Goal: Transaction & Acquisition: Subscribe to service/newsletter

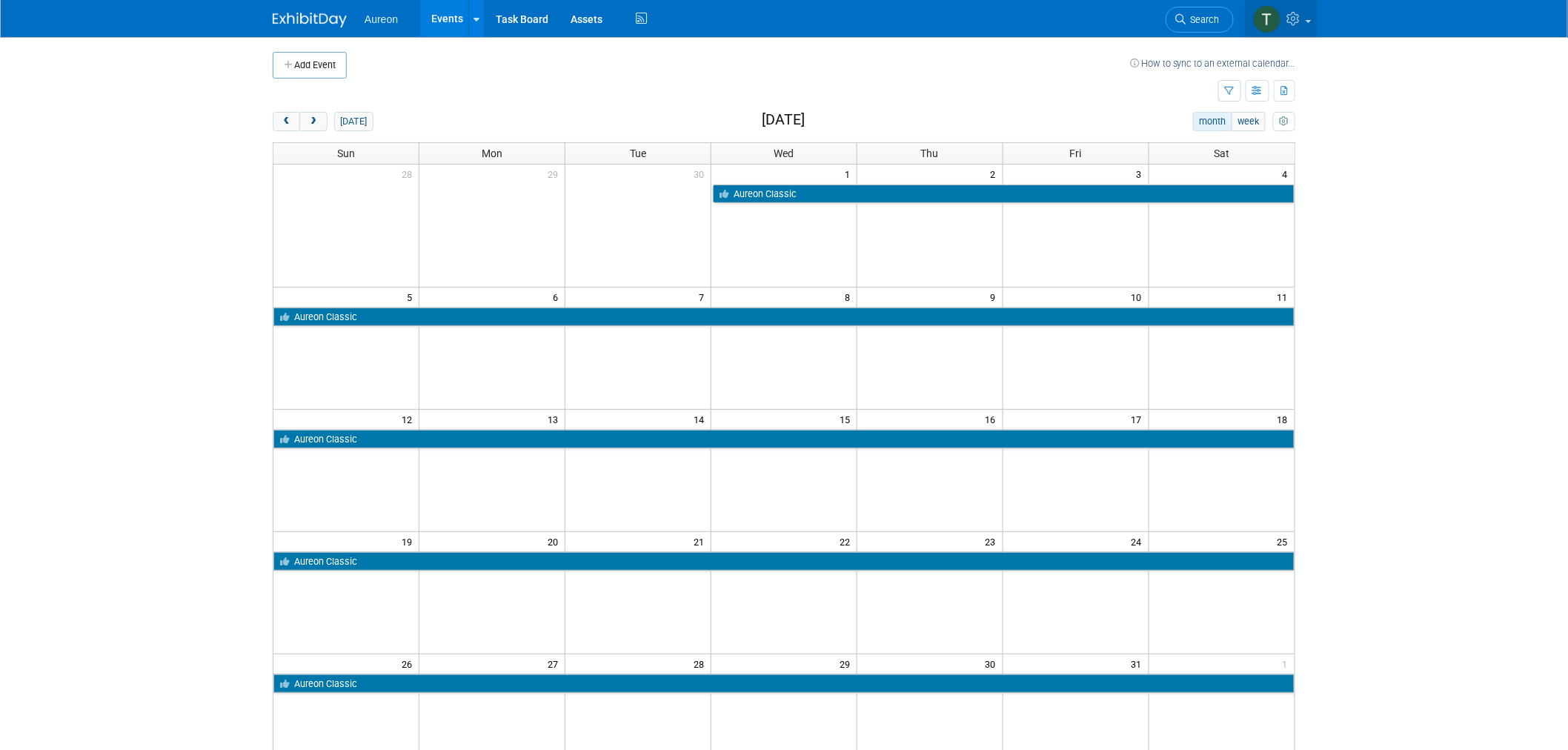
click at [1297, 20] on icon at bounding box center [1295, 19] width 17 height 14
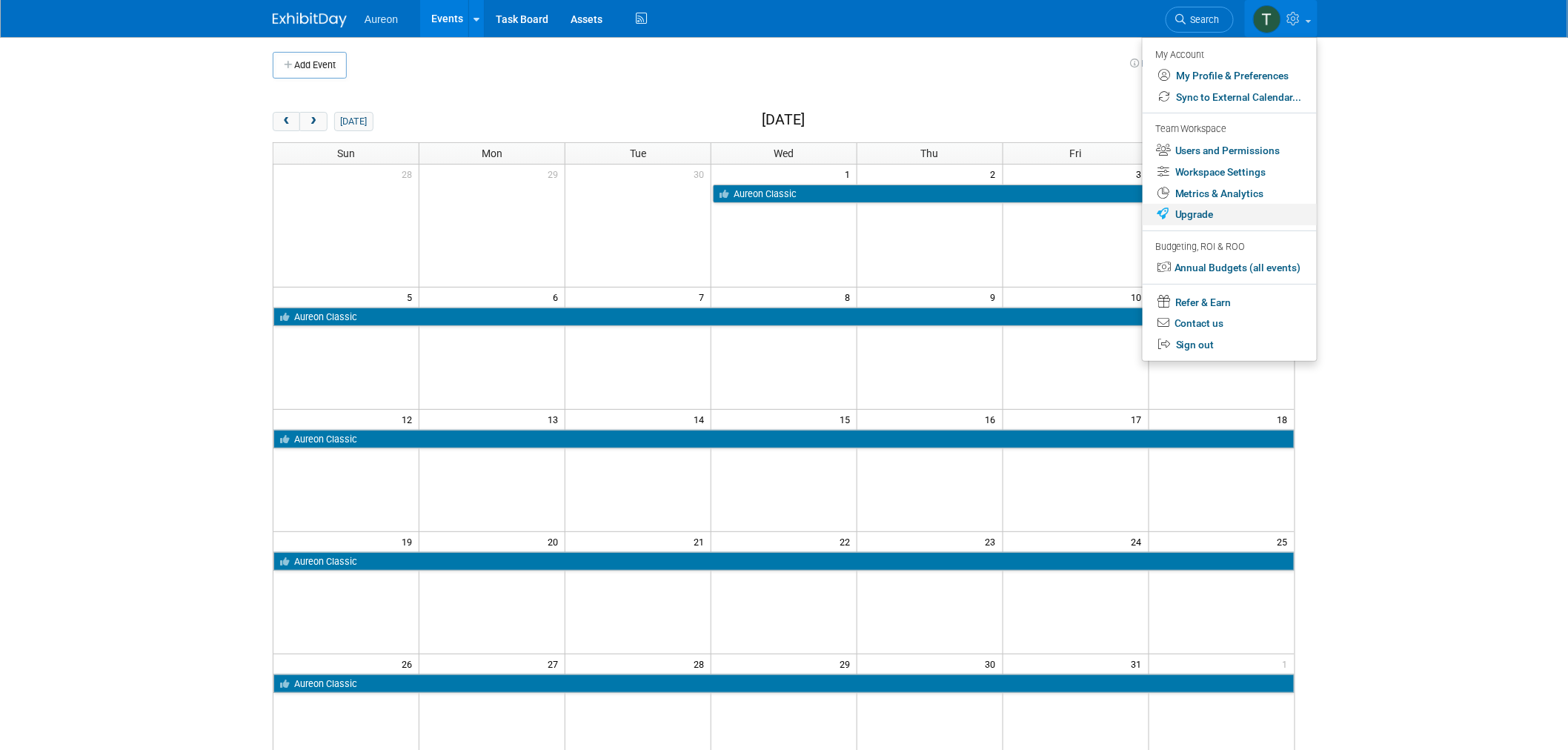
click at [1212, 209] on link "Upgrade" at bounding box center [1230, 215] width 175 height 22
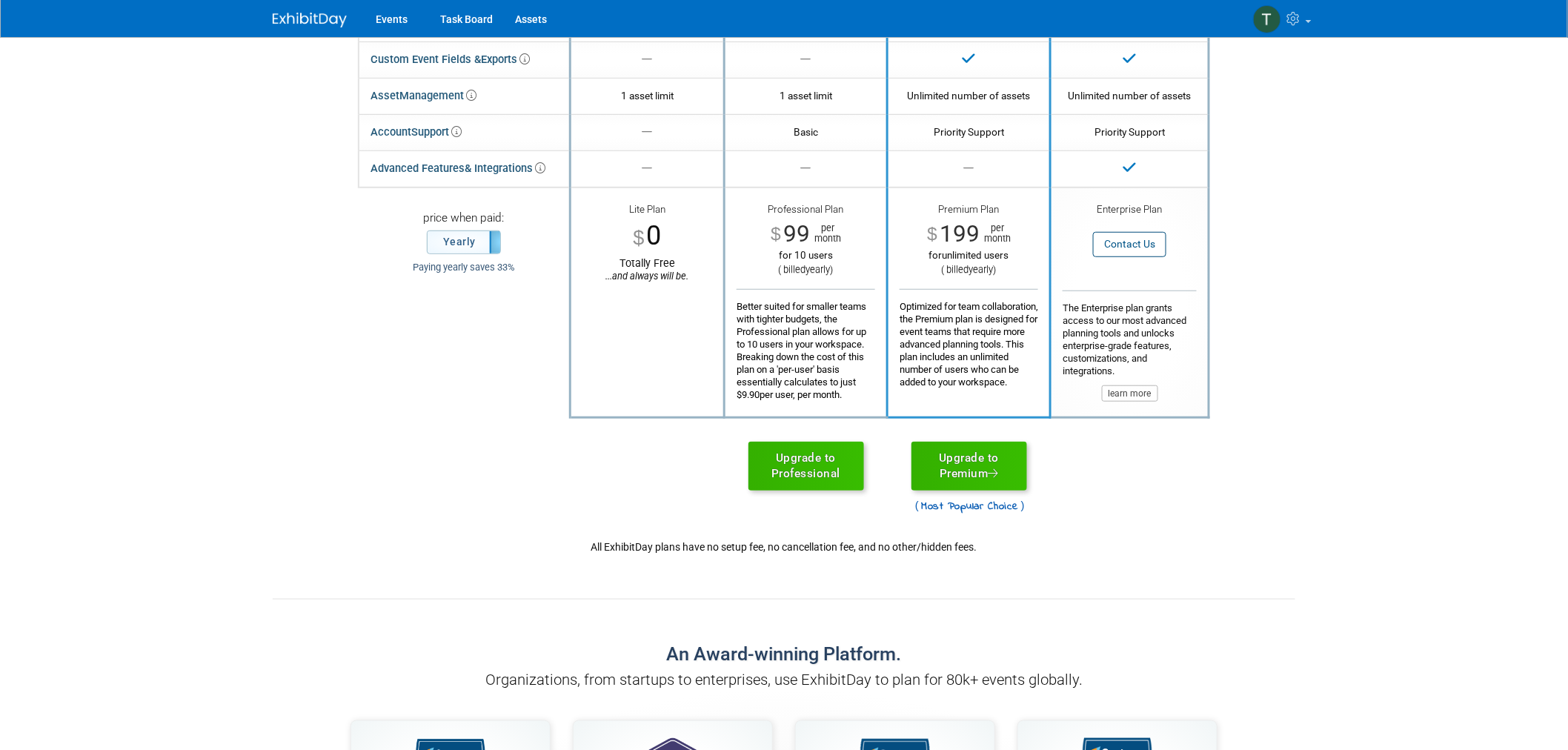
scroll to position [329, 0]
click at [974, 455] on link "Upgrade to Premium" at bounding box center [969, 465] width 116 height 49
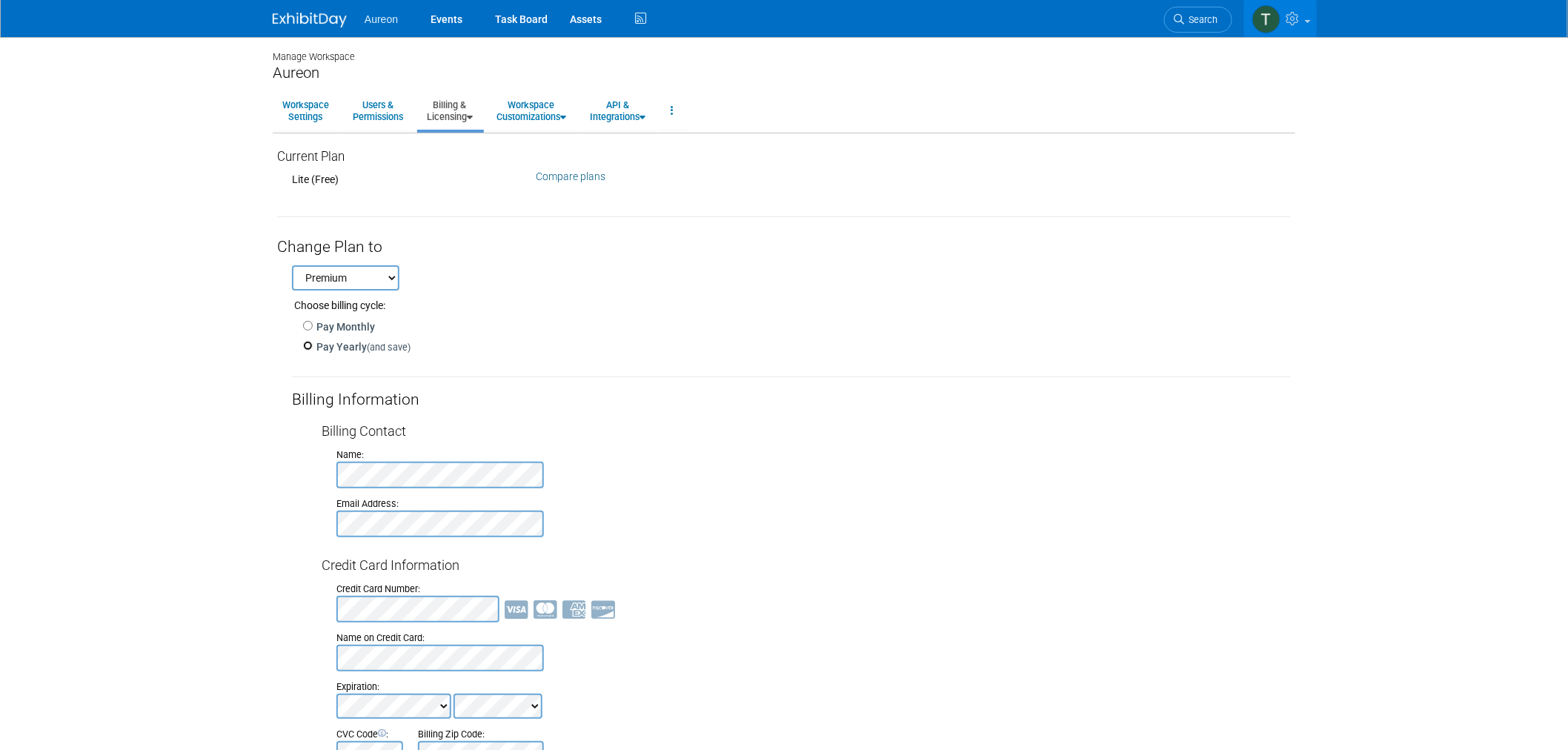
click at [304, 348] on input "Pay Yearly (and save)" at bounding box center [308, 346] width 10 height 10
radio input "true"
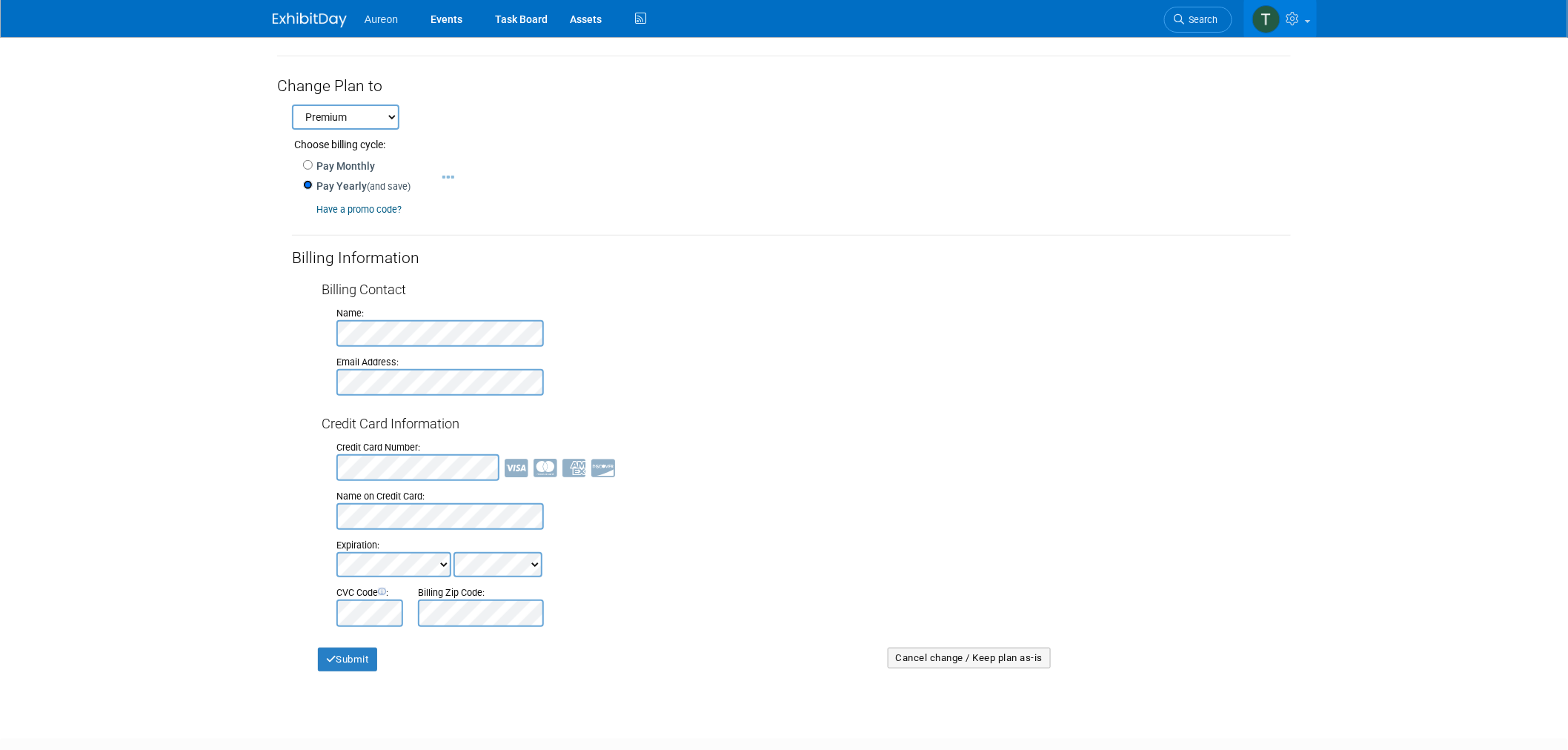
scroll to position [165, 0]
click at [929, 339] on div at bounding box center [813, 330] width 955 height 27
click at [275, 381] on div "Current Plan Lite (Free) Compare plans Change Plan Change Plan to" at bounding box center [784, 328] width 1022 height 703
drag, startPoint x: 386, startPoint y: 393, endPoint x: 198, endPoint y: 356, distance: 191.6
click at [189, 374] on body "Aureon Events Task Board Assets" at bounding box center [784, 210] width 1568 height 750
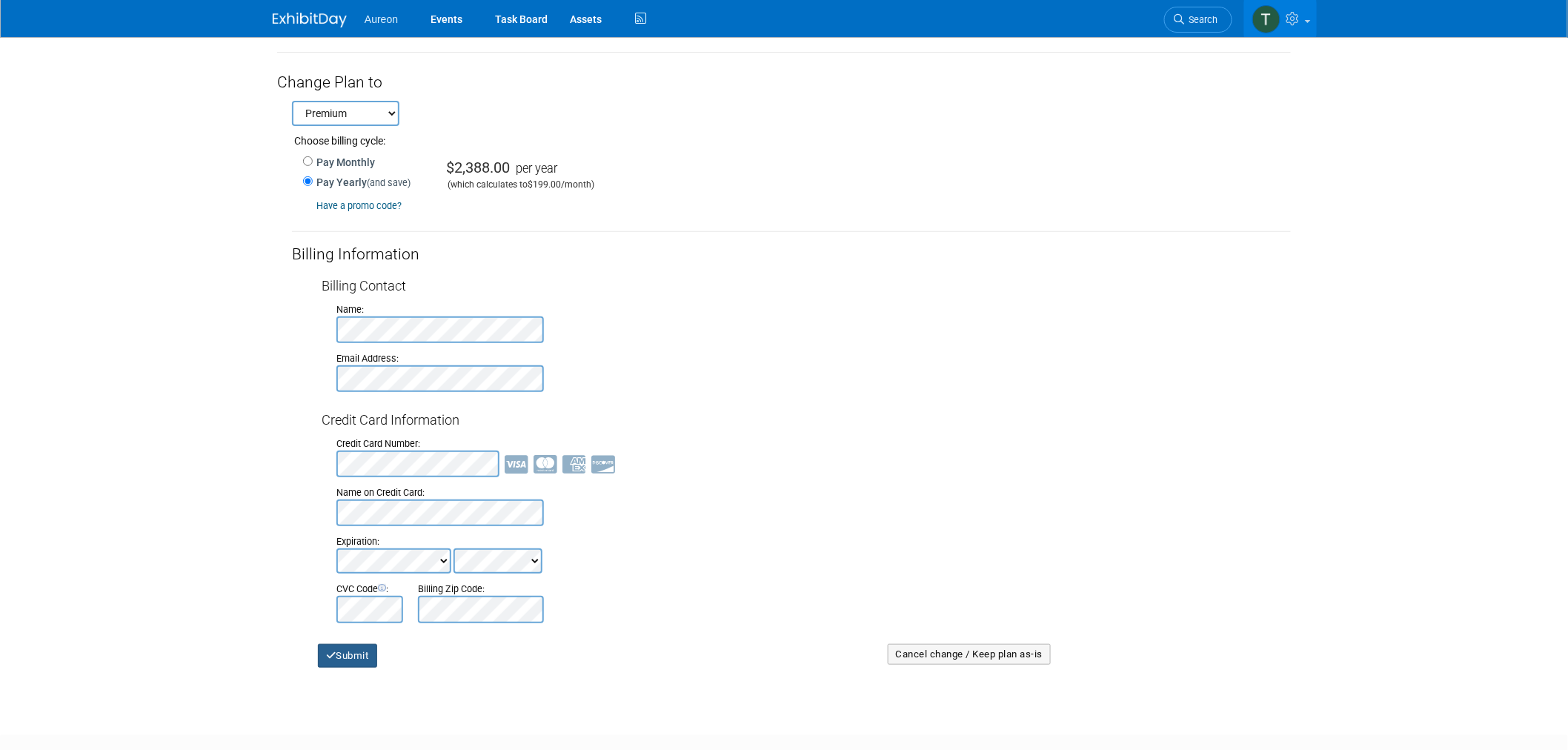
click at [343, 651] on button "Submit" at bounding box center [347, 656] width 59 height 24
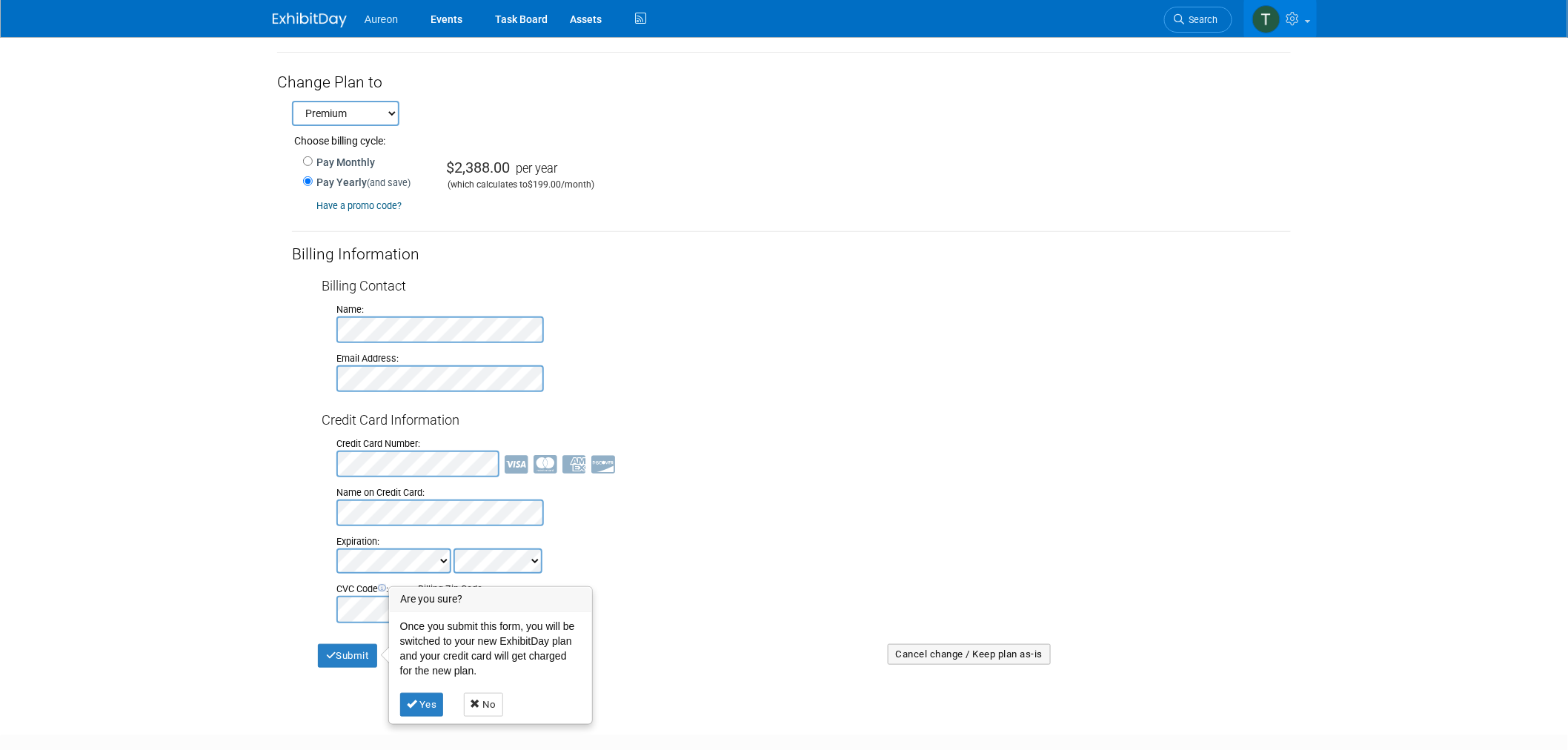
click at [417, 699] on icon at bounding box center [412, 704] width 11 height 10
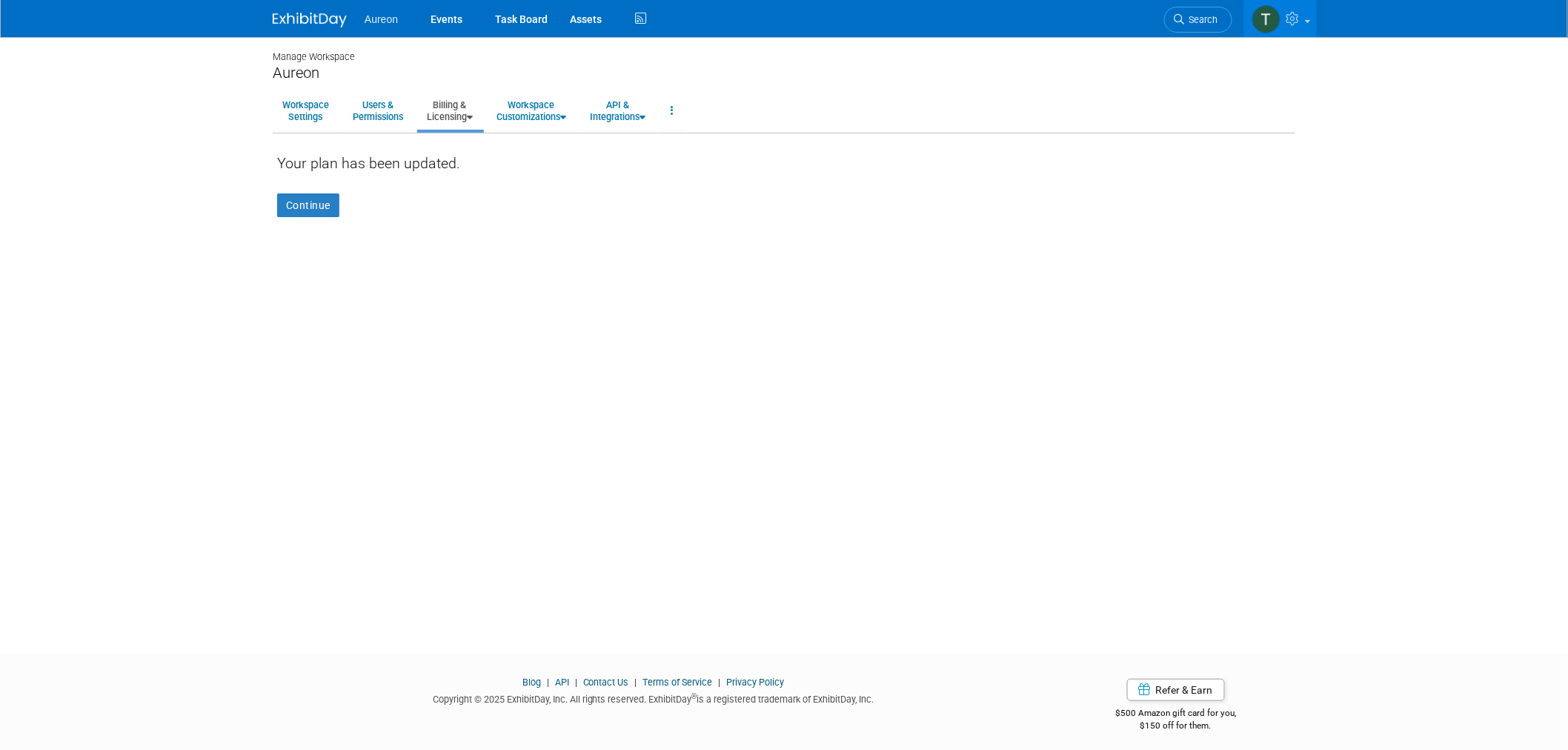
click at [309, 190] on div "Your plan has been updated. Continue" at bounding box center [784, 187] width 1022 height 62
click at [307, 202] on link "Continue" at bounding box center [308, 205] width 62 height 24
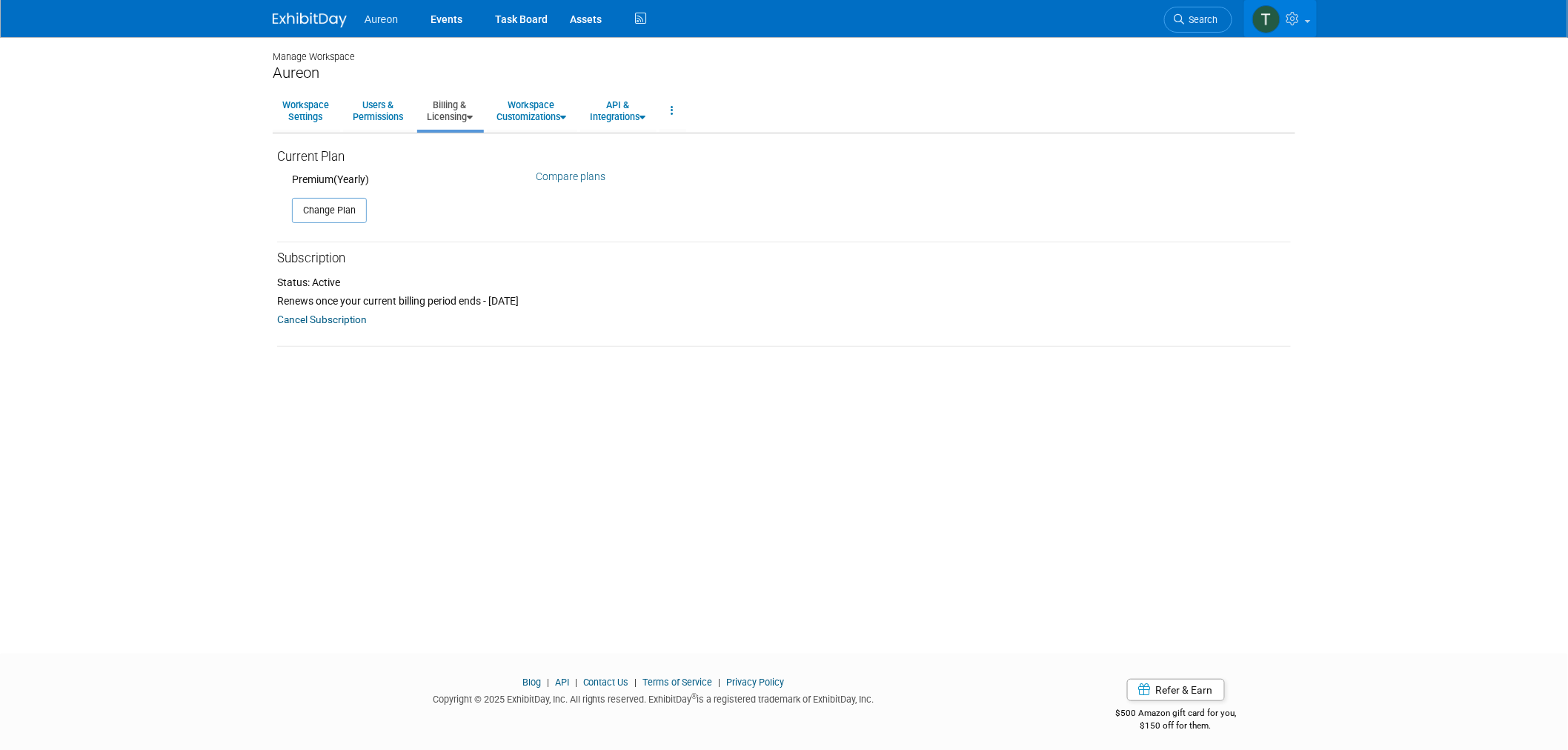
click at [1312, 23] on link at bounding box center [1281, 19] width 73 height 37
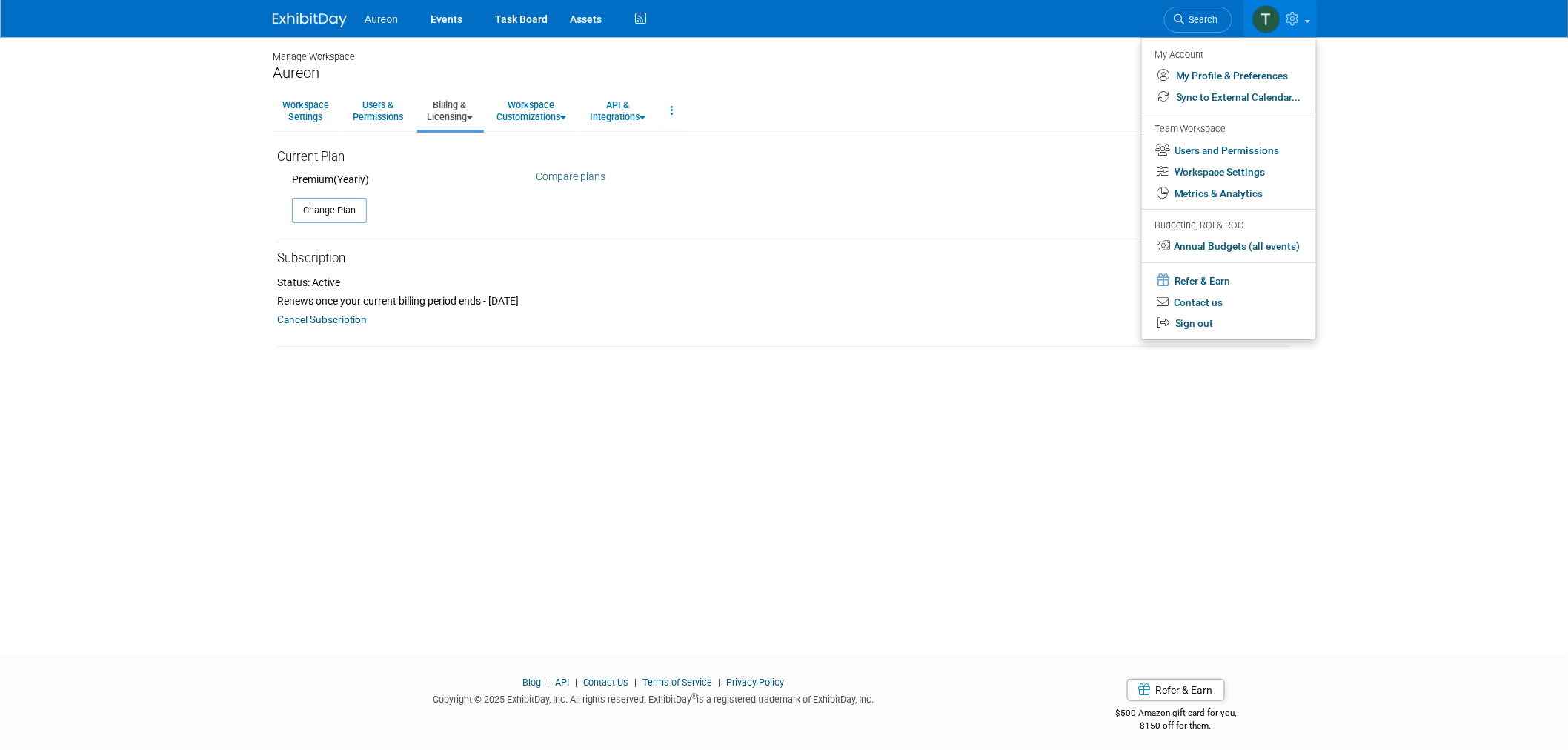
click at [1470, 189] on body "Aureon Events Task Board Assets" at bounding box center [784, 375] width 1568 height 750
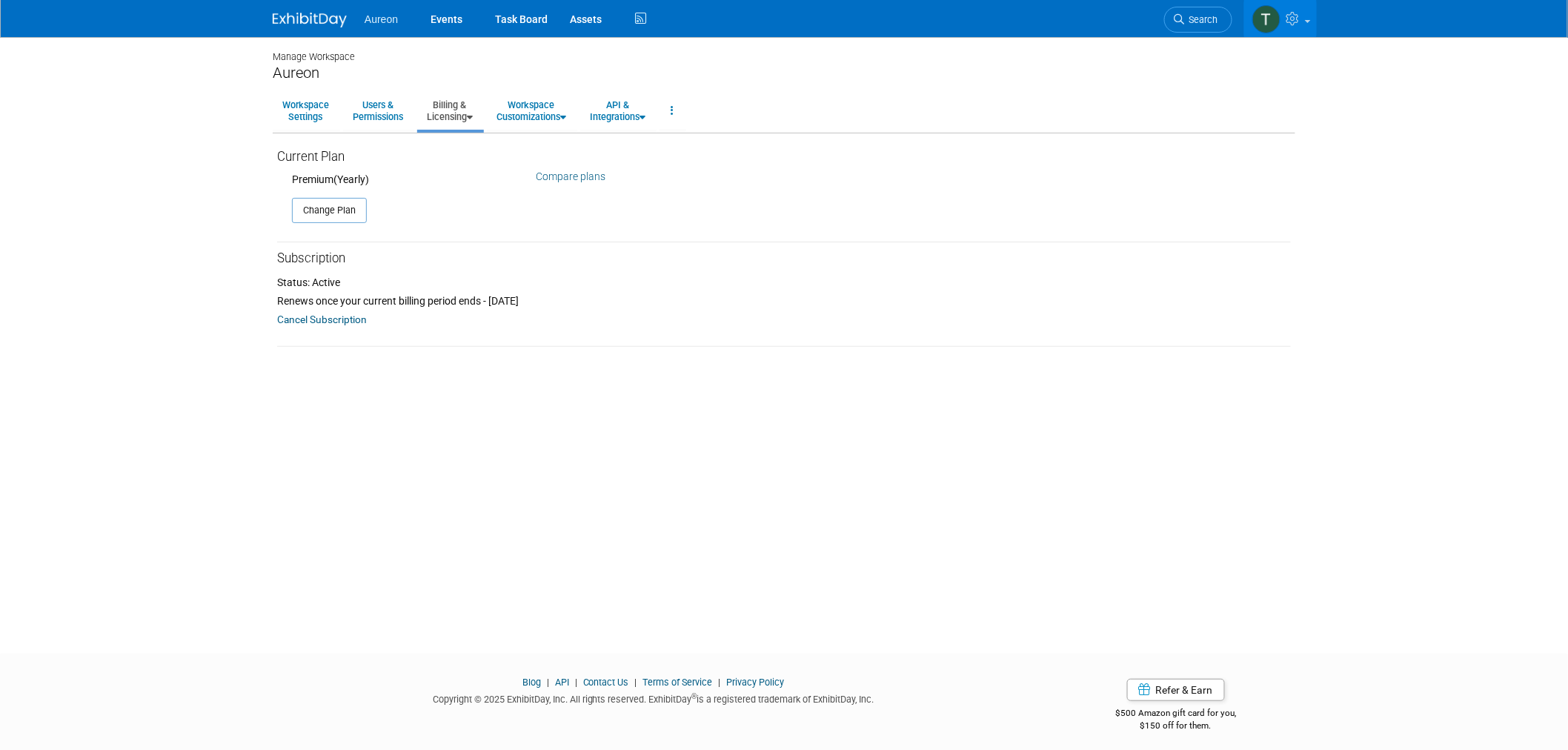
click at [579, 177] on link "Compare plans" at bounding box center [571, 177] width 70 height 12
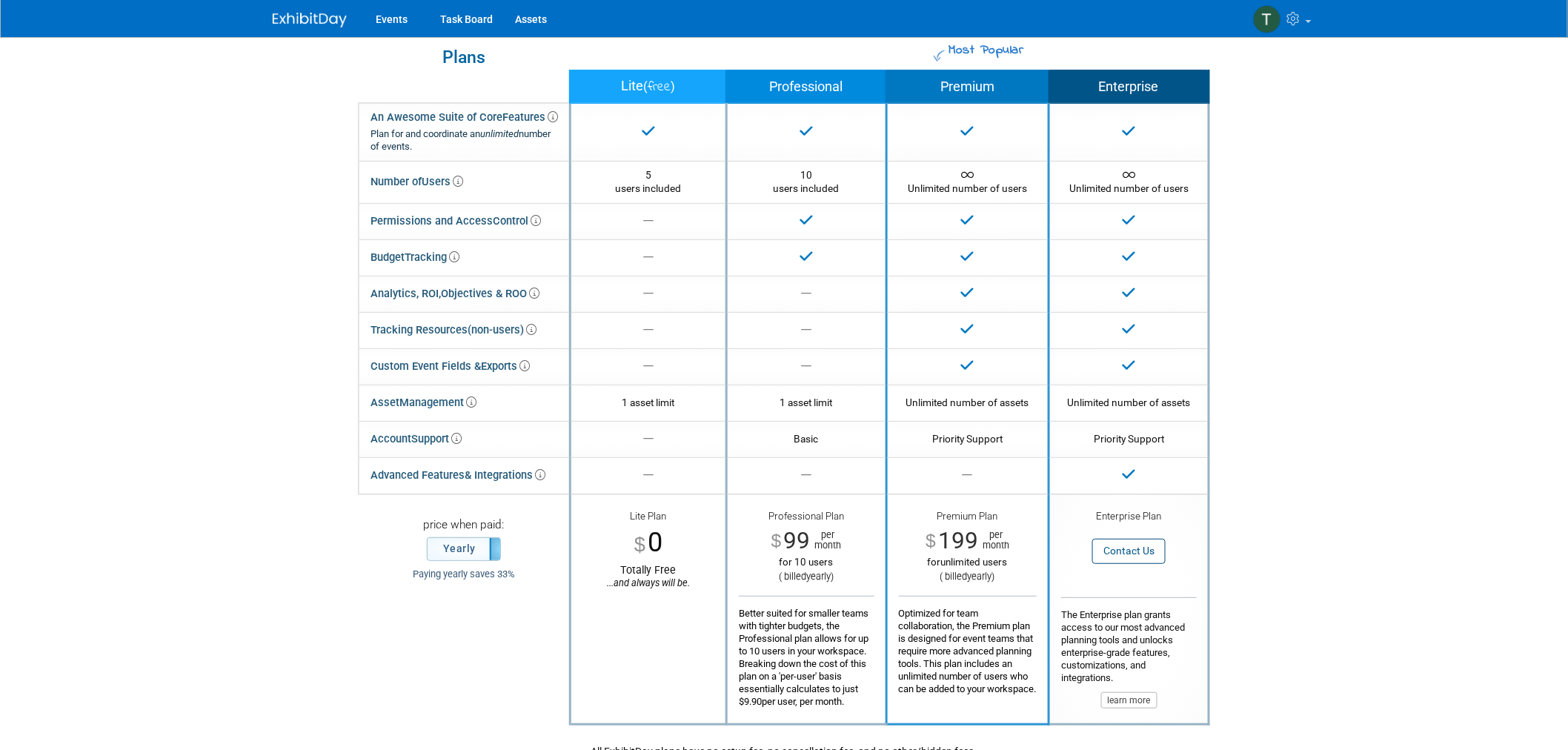
scroll to position [82, 0]
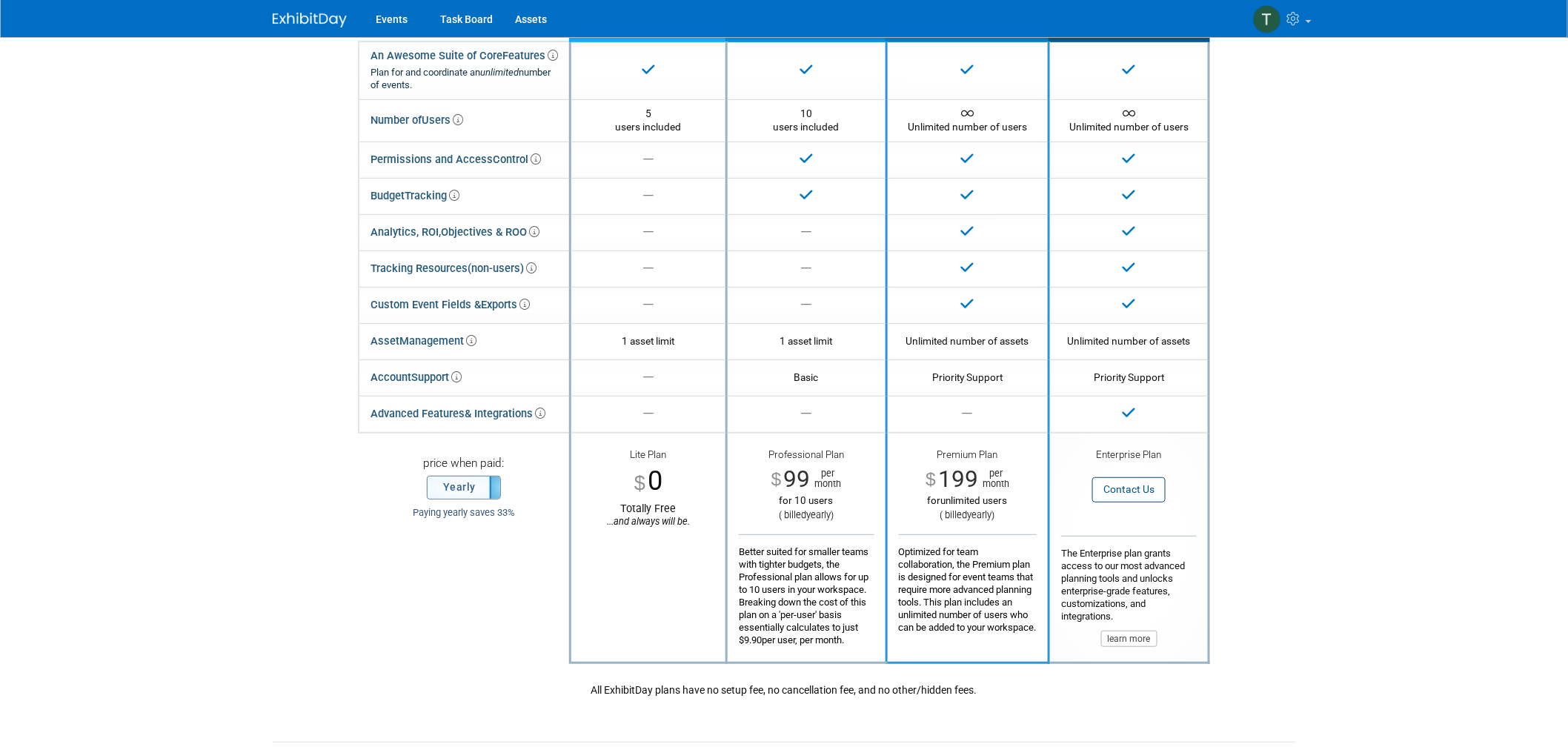
click at [477, 486] on label "Yearly" at bounding box center [464, 488] width 73 height 23
click at [461, 490] on label "Monthly" at bounding box center [464, 488] width 73 height 23
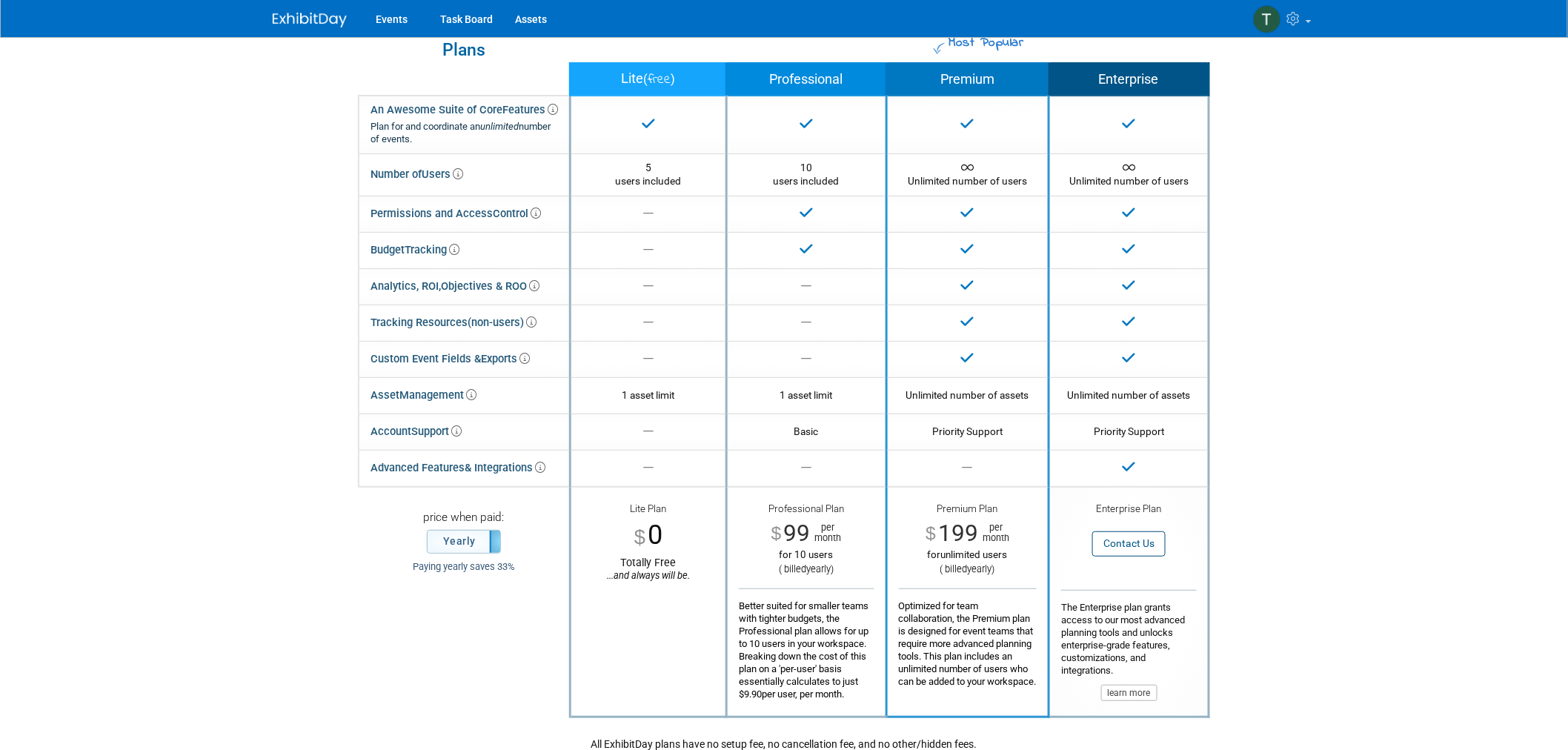
scroll to position [0, 0]
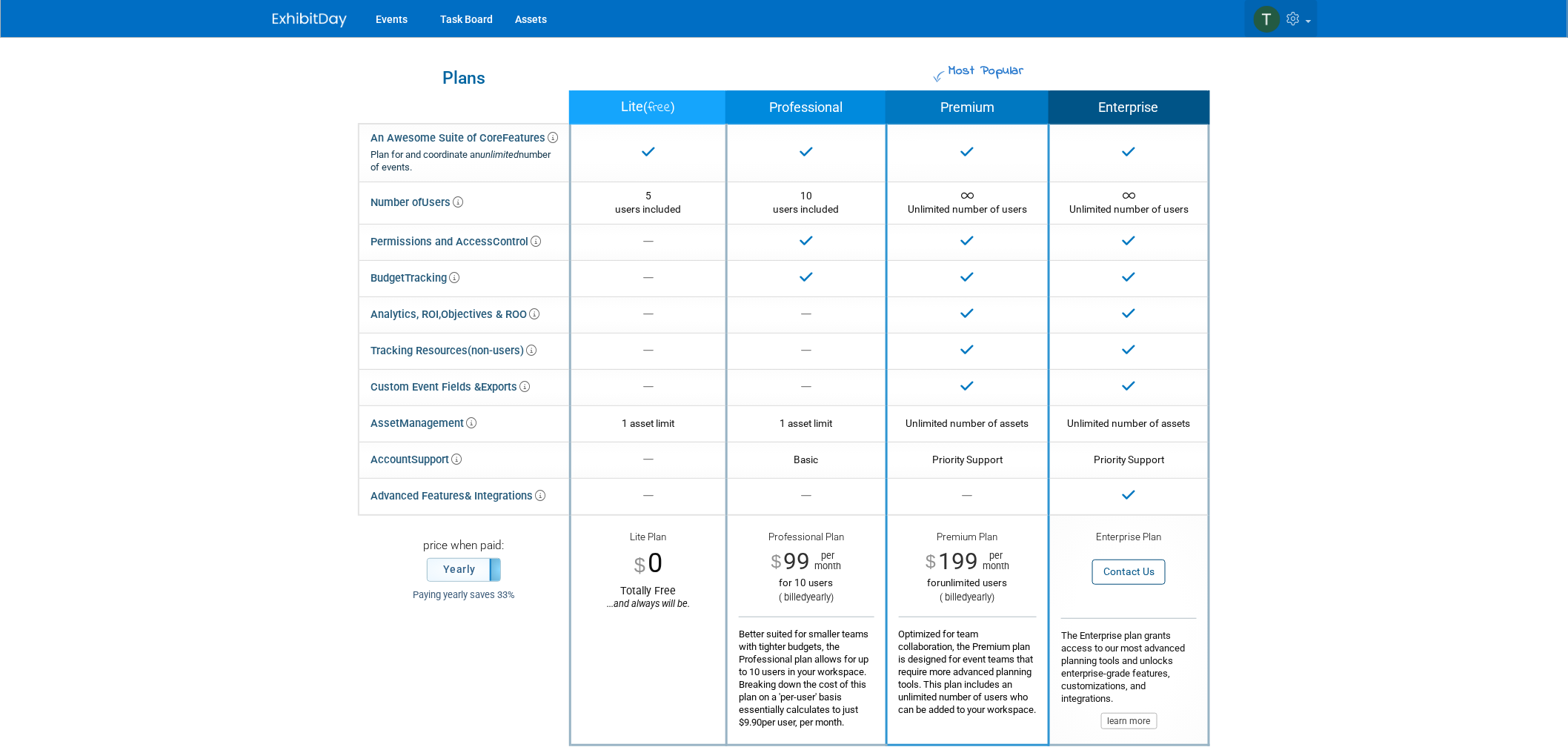
click at [1302, 18] on icon at bounding box center [1295, 19] width 17 height 14
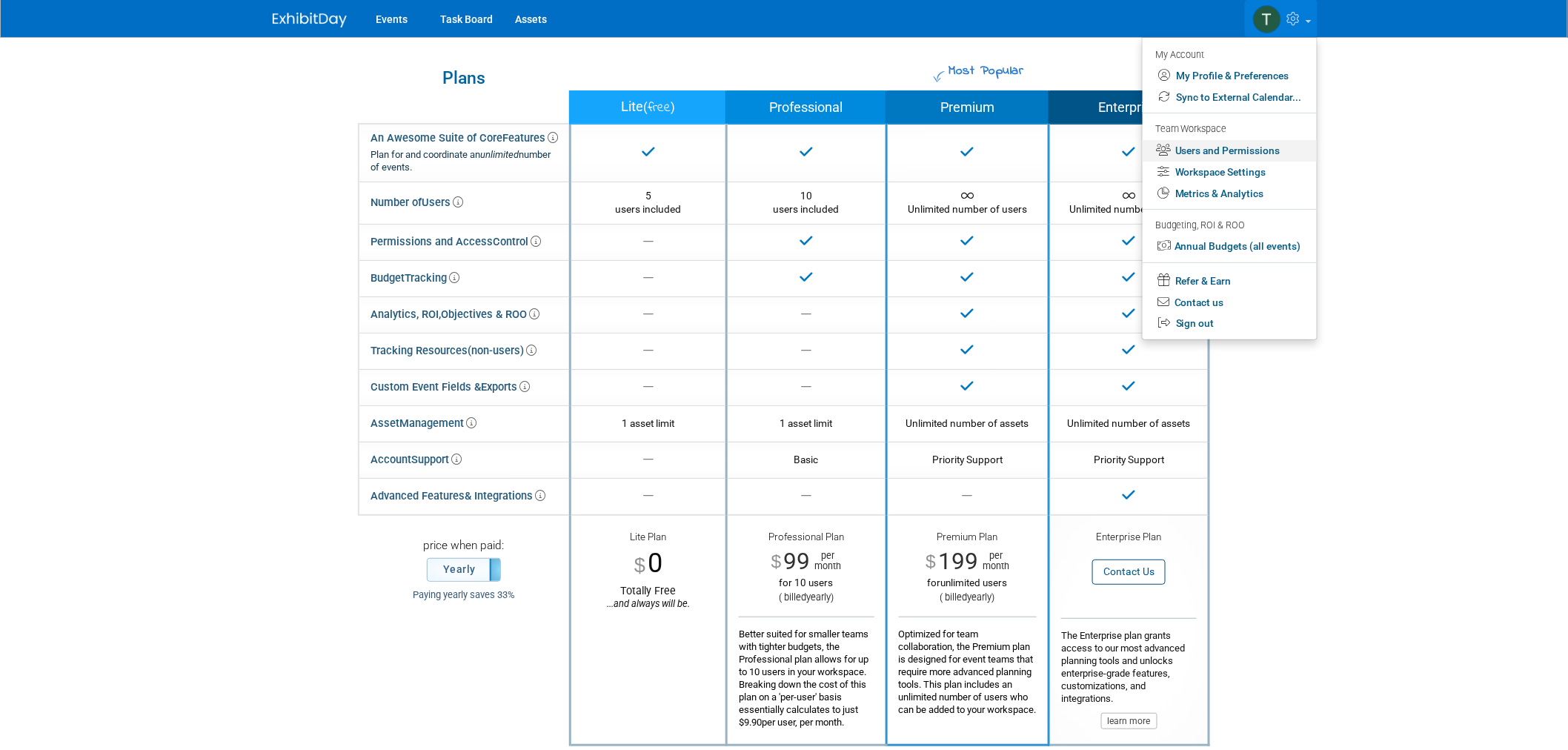
click at [1268, 148] on link "Users and Permissions" at bounding box center [1230, 151] width 175 height 22
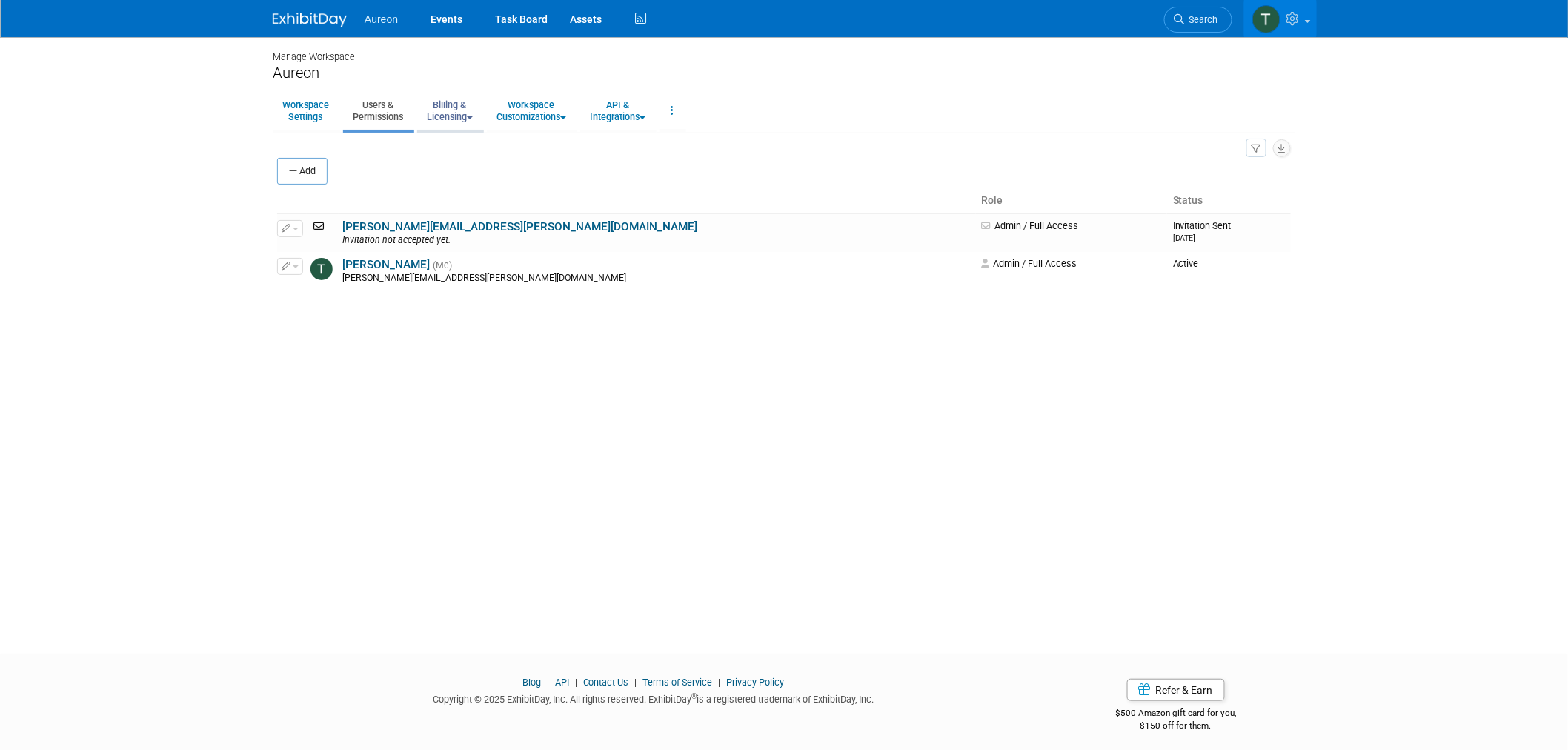
click at [469, 117] on link "Billing & Licensing" at bounding box center [449, 110] width 65 height 36
click at [471, 198] on link "Payment Receipts" at bounding box center [484, 188] width 134 height 23
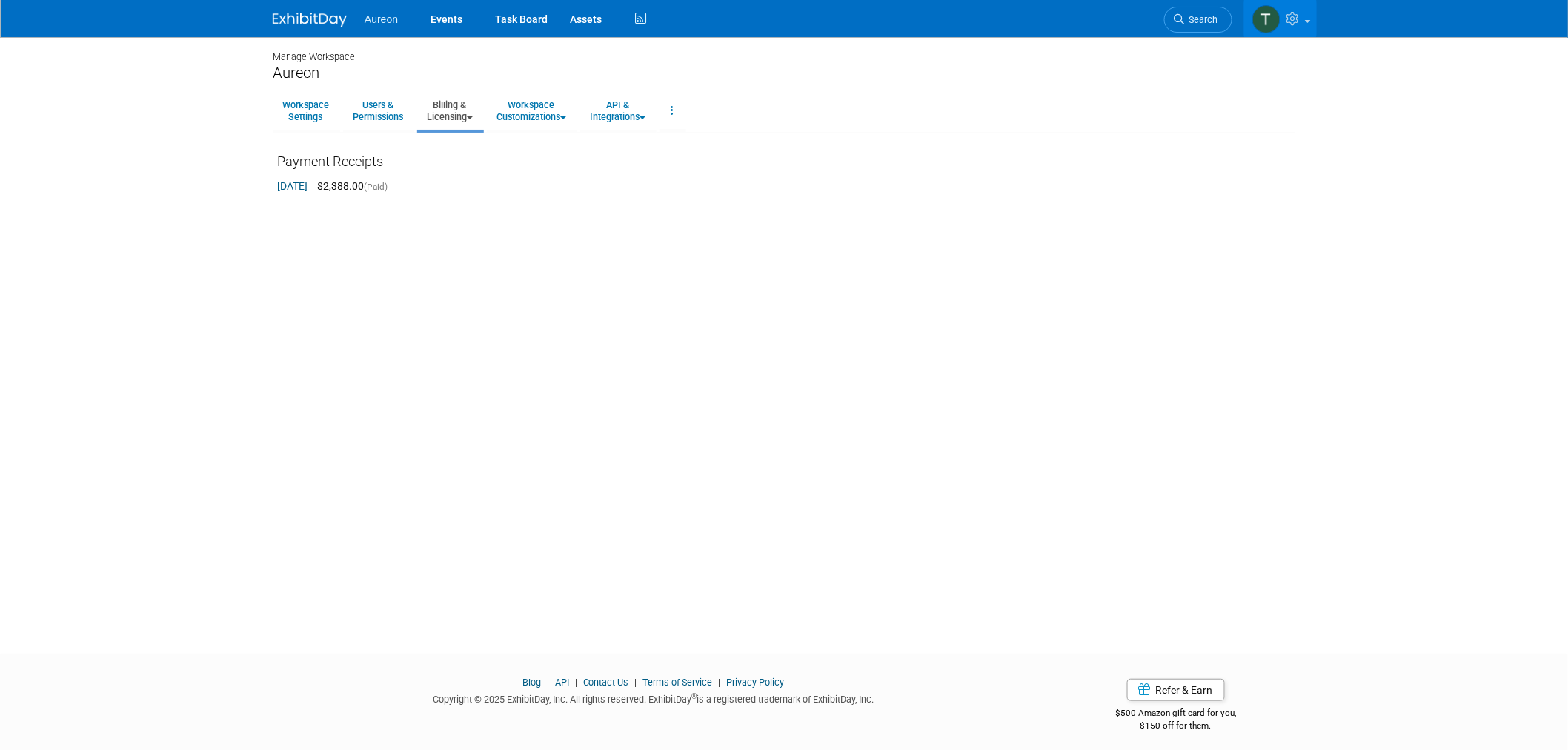
click at [305, 186] on link "Aug 12, 2025" at bounding box center [292, 187] width 30 height 12
